Goal: Contribute content

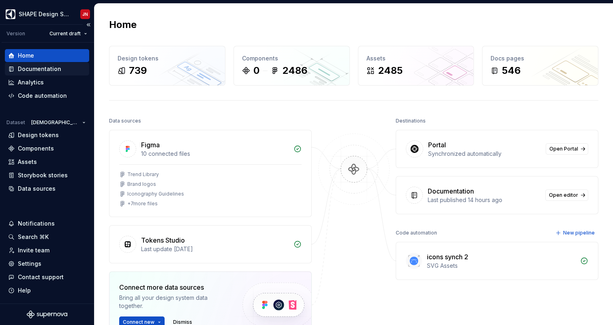
click at [58, 69] on div "Documentation" at bounding box center [39, 69] width 43 height 8
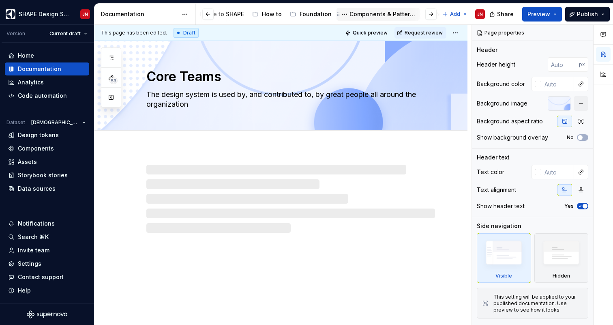
scroll to position [0, 97]
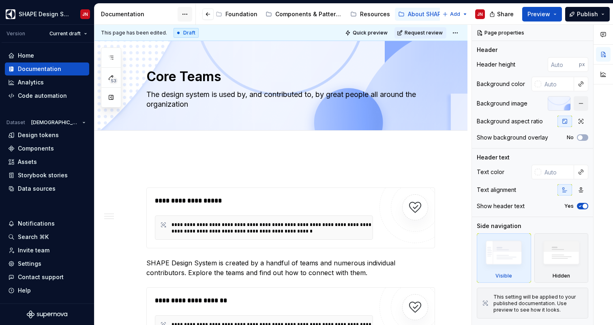
click at [185, 13] on html "SHAPE Design System JN Version Current draft Home Documentation Analytics Code …" at bounding box center [306, 162] width 613 height 325
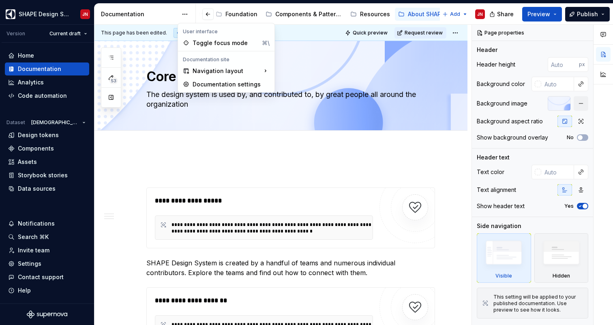
click at [185, 12] on html "SHAPE Design System JN Version Current draft Home Documentation Analytics Code …" at bounding box center [306, 162] width 613 height 325
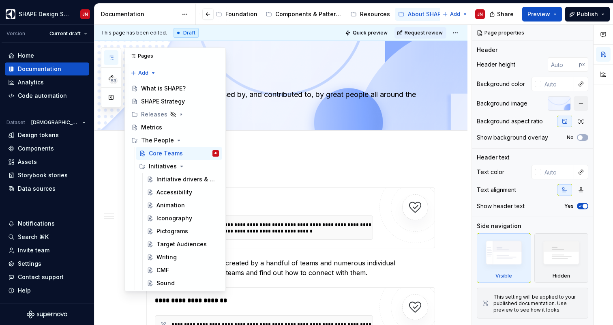
click at [111, 60] on icon "button" at bounding box center [111, 57] width 6 height 6
click at [178, 139] on icon "Page tree" at bounding box center [179, 139] width 2 height 1
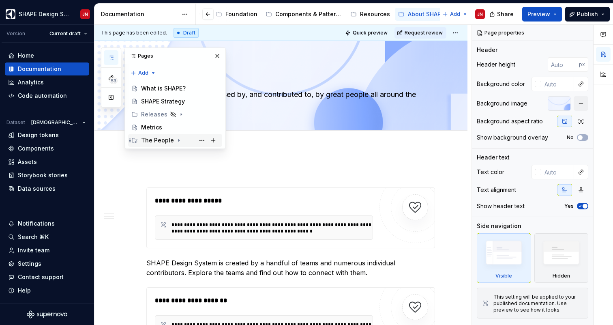
scroll to position [0, 0]
click at [157, 124] on div "Metrics" at bounding box center [151, 127] width 21 height 8
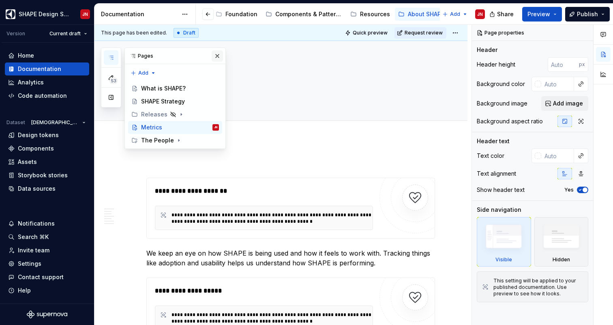
click at [217, 60] on button "button" at bounding box center [217, 55] width 11 height 11
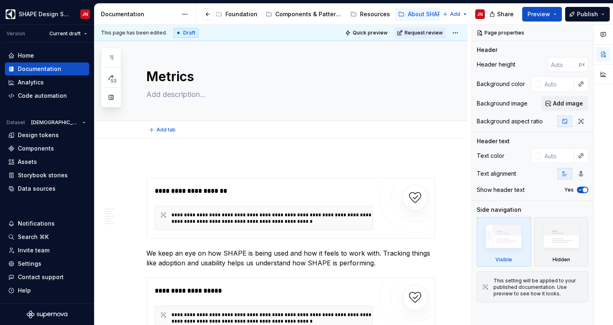
type textarea "*"
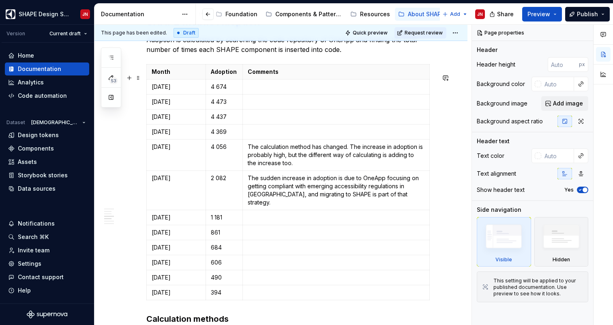
scroll to position [591, 0]
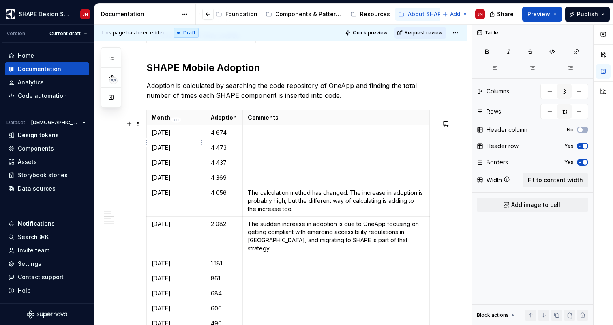
click at [164, 137] on p "[DATE]" at bounding box center [176, 133] width 49 height 8
click at [146, 142] on html "SHAPE Design System JN Version Current draft Home Documentation Analytics Code …" at bounding box center [306, 162] width 613 height 325
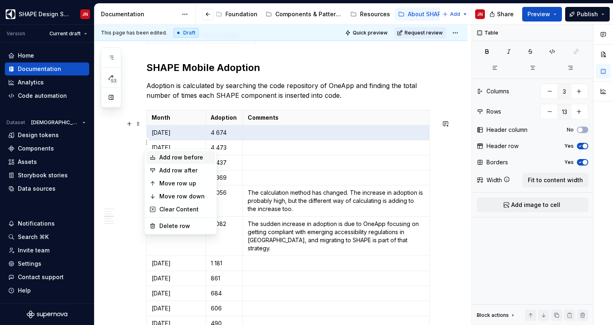
click at [163, 162] on div "Add row before" at bounding box center [180, 157] width 69 height 13
type input "14"
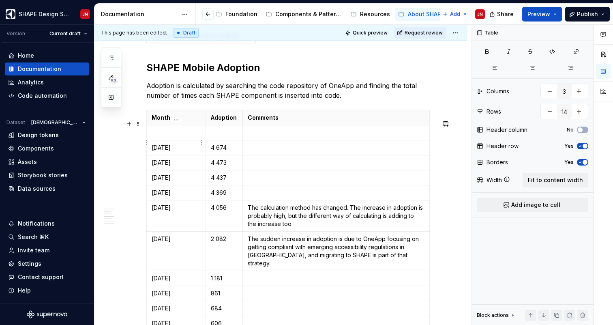
click at [170, 140] on td at bounding box center [176, 132] width 59 height 15
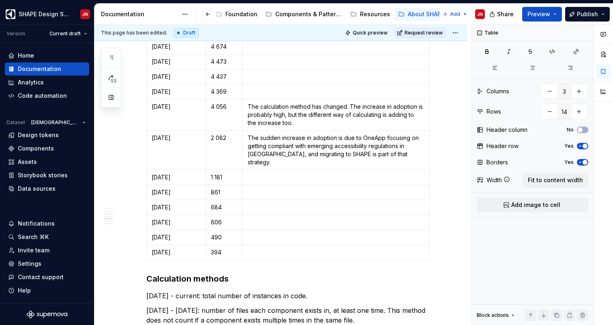
scroll to position [697, 0]
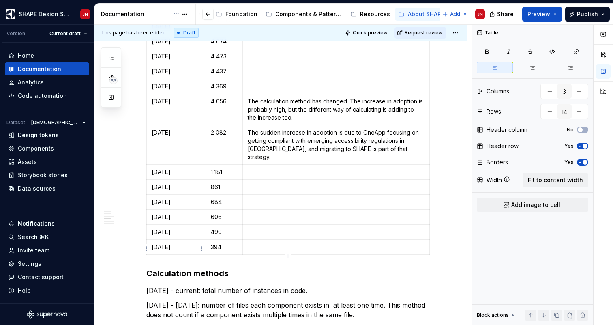
click at [181, 250] on p "[DATE]" at bounding box center [176, 247] width 49 height 8
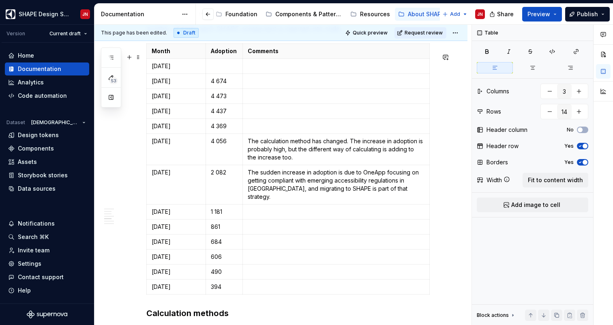
scroll to position [658, 0]
click at [169, 272] on p "[DATE]" at bounding box center [176, 271] width 49 height 8
click at [167, 273] on p "[DATE]" at bounding box center [176, 271] width 49 height 8
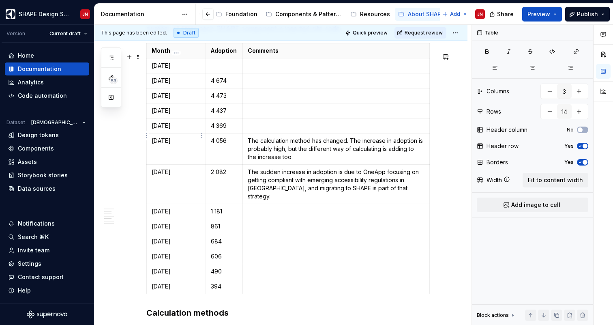
type textarea "*"
click at [214, 70] on p at bounding box center [224, 66] width 27 height 8
click at [447, 136] on div "**********" at bounding box center [280, 246] width 373 height 1531
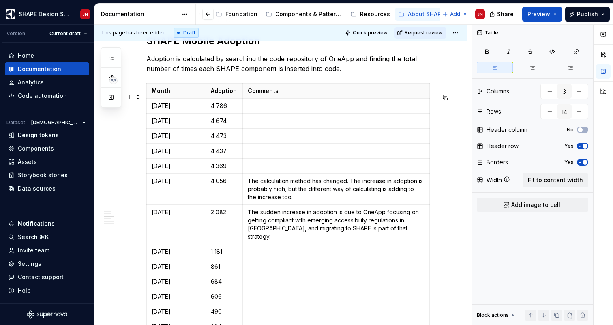
scroll to position [606, 0]
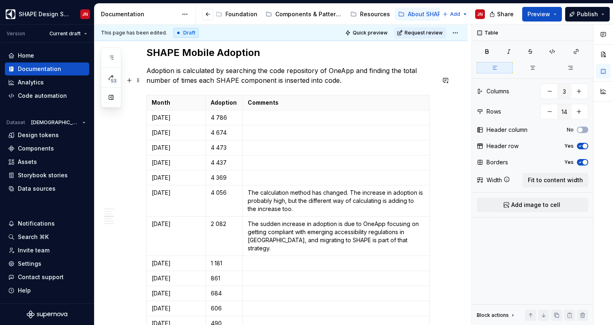
click at [304, 85] on p "Adoption is calculated by searching the code repository of OneApp and finding t…" at bounding box center [290, 75] width 289 height 19
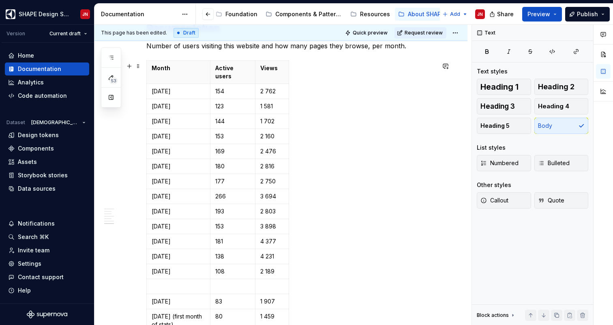
scroll to position [1223, 0]
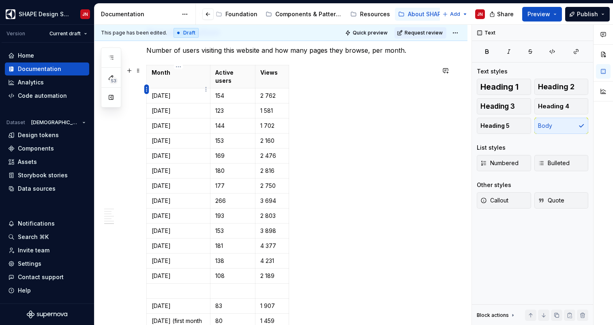
click at [147, 90] on html "SHAPE Design System JN Version Current draft Home Documentation Analytics Code …" at bounding box center [306, 162] width 613 height 325
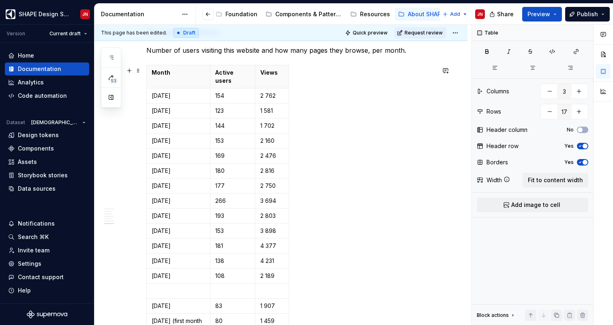
click at [229, 88] on html "SHAPE Design System JN Version Current draft Home Documentation Analytics Code …" at bounding box center [306, 162] width 613 height 325
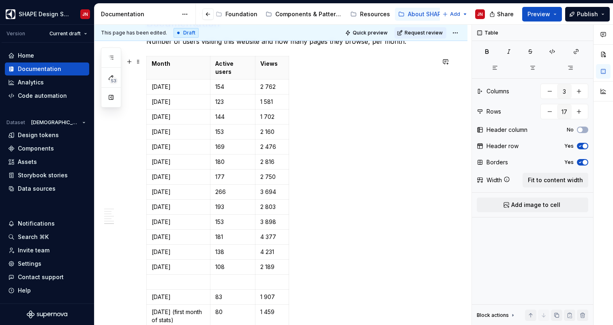
scroll to position [1219, 0]
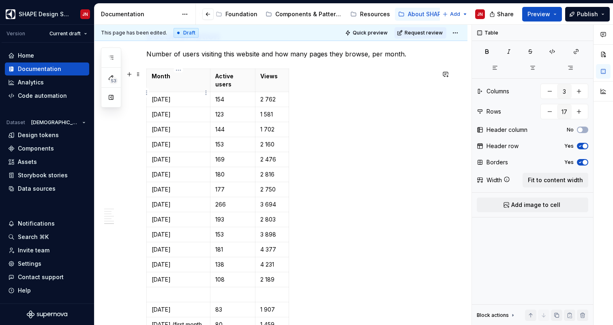
click at [178, 95] on p "[DATE]" at bounding box center [179, 99] width 54 height 8
click at [146, 91] on html "SHAPE Design System JN Version Current draft Home Documentation Analytics Code …" at bounding box center [306, 162] width 613 height 325
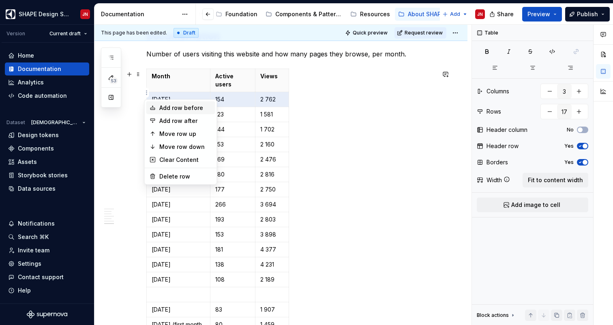
click at [175, 110] on div "Add row before" at bounding box center [185, 108] width 53 height 8
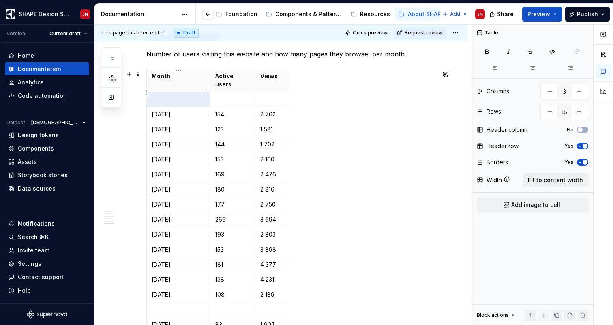
click at [174, 95] on p at bounding box center [179, 99] width 54 height 8
click at [228, 95] on p at bounding box center [232, 99] width 35 height 8
click at [273, 95] on p at bounding box center [272, 99] width 24 height 8
click at [393, 134] on div "Month Active users Views [DATE] 193 3 086 [DATE] 154 2 762 [DATE] 123 1 581 [DA…" at bounding box center [290, 214] width 289 height 290
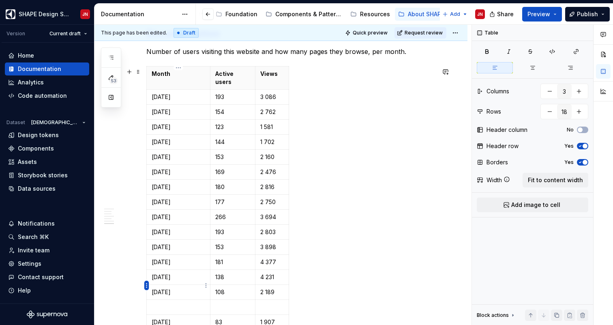
click at [145, 285] on html "SHAPE Design System JN Version Current draft Home Documentation Analytics Code …" at bounding box center [306, 162] width 613 height 325
click at [233, 278] on html "SHAPE Design System JN Version Current draft Home Documentation Analytics Code …" at bounding box center [306, 162] width 613 height 325
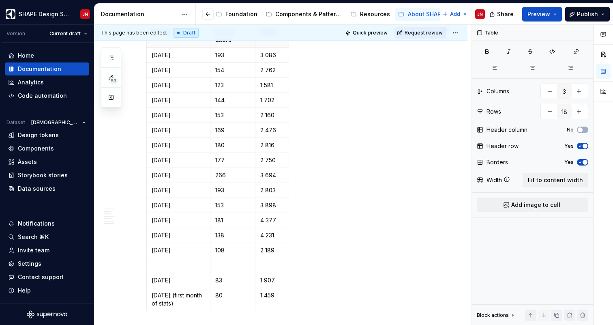
scroll to position [1255, 0]
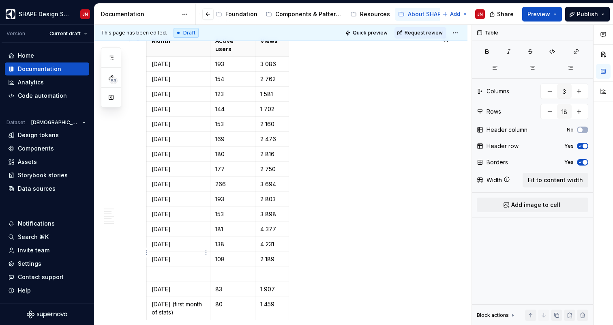
click at [182, 255] on p "[DATE]" at bounding box center [179, 259] width 54 height 8
click at [166, 285] on p "[DATE]" at bounding box center [179, 289] width 54 height 8
click at [167, 240] on p "[DATE]" at bounding box center [179, 244] width 54 height 8
click at [165, 255] on p "[DATE]" at bounding box center [179, 259] width 54 height 8
click at [147, 252] on html "SHAPE Design System JN Version Current draft Home Documentation Analytics Code …" at bounding box center [306, 162] width 613 height 325
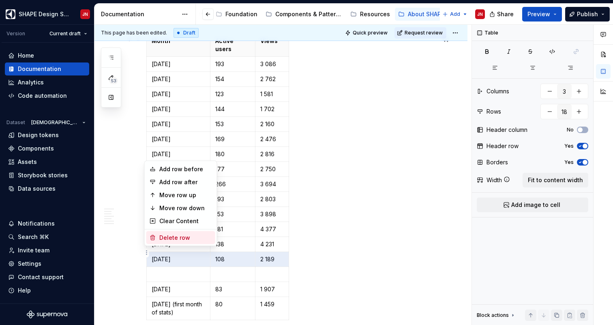
click at [191, 234] on div "Delete row" at bounding box center [185, 238] width 53 height 8
type input "17"
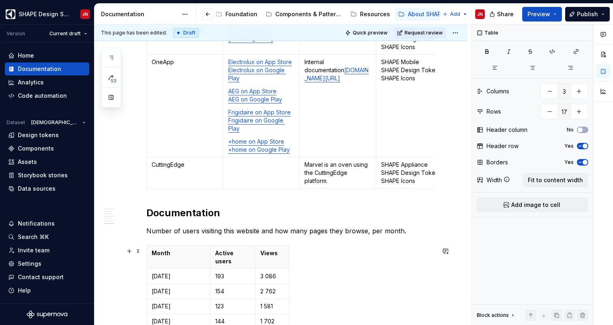
scroll to position [1035, 0]
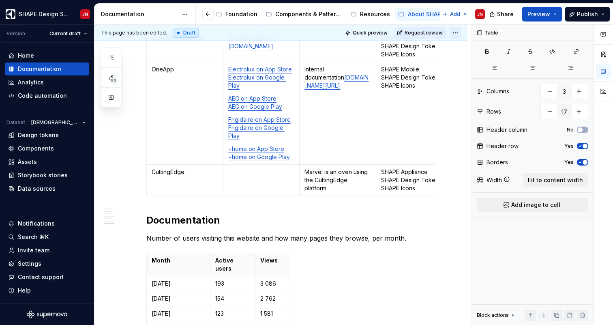
click at [461, 32] on html "SHAPE Design System JN Version Current draft Home Documentation Analytics Code …" at bounding box center [306, 162] width 613 height 325
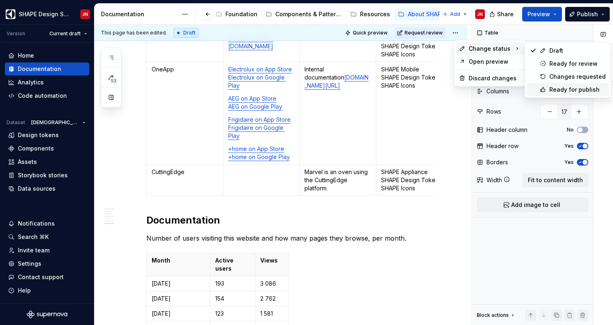
click at [565, 91] on div "Ready for publish" at bounding box center [577, 90] width 56 height 8
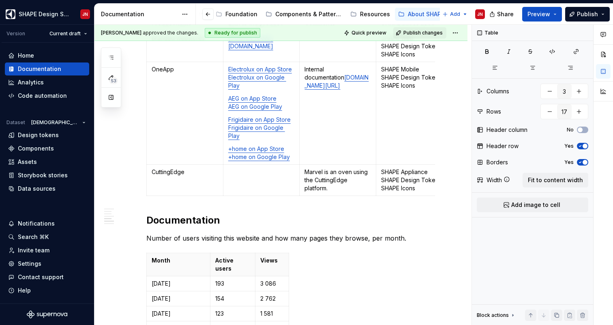
scroll to position [893, 0]
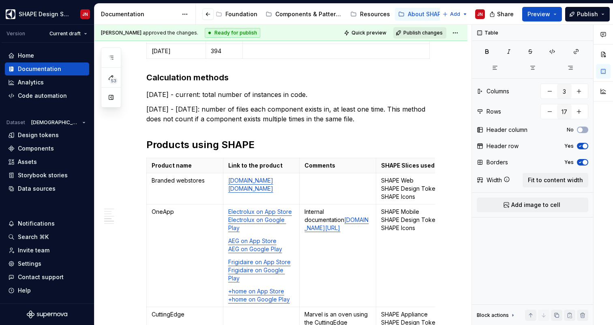
click at [432, 34] on span "Publish changes" at bounding box center [422, 33] width 39 height 6
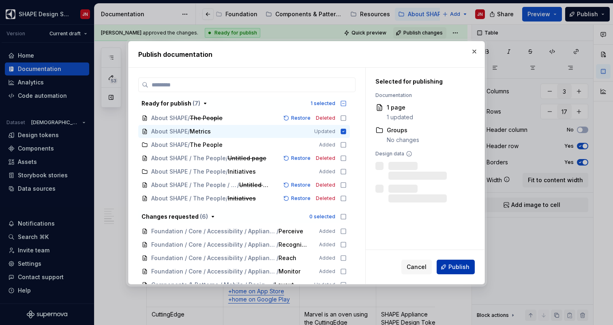
click at [456, 270] on span "Publish" at bounding box center [458, 267] width 21 height 8
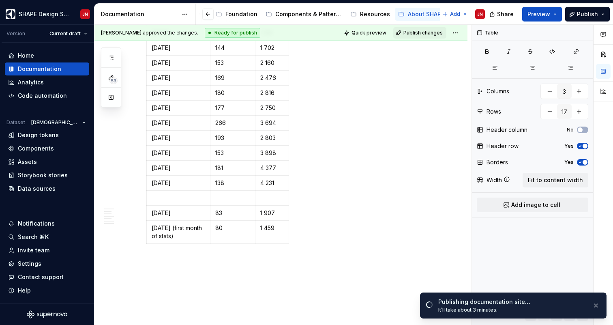
scroll to position [1346, 0]
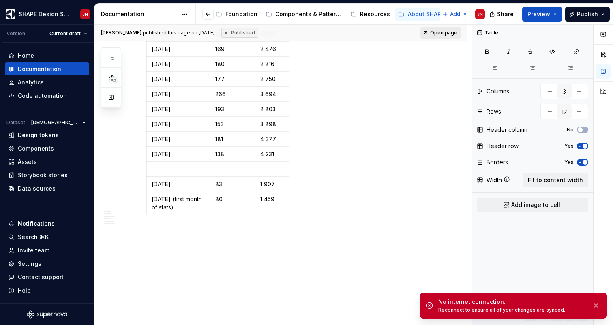
click at [451, 34] on span "Open page" at bounding box center [443, 33] width 27 height 6
click at [444, 32] on span "Open page" at bounding box center [443, 33] width 27 height 6
type textarea "*"
